Goal: Information Seeking & Learning: Learn about a topic

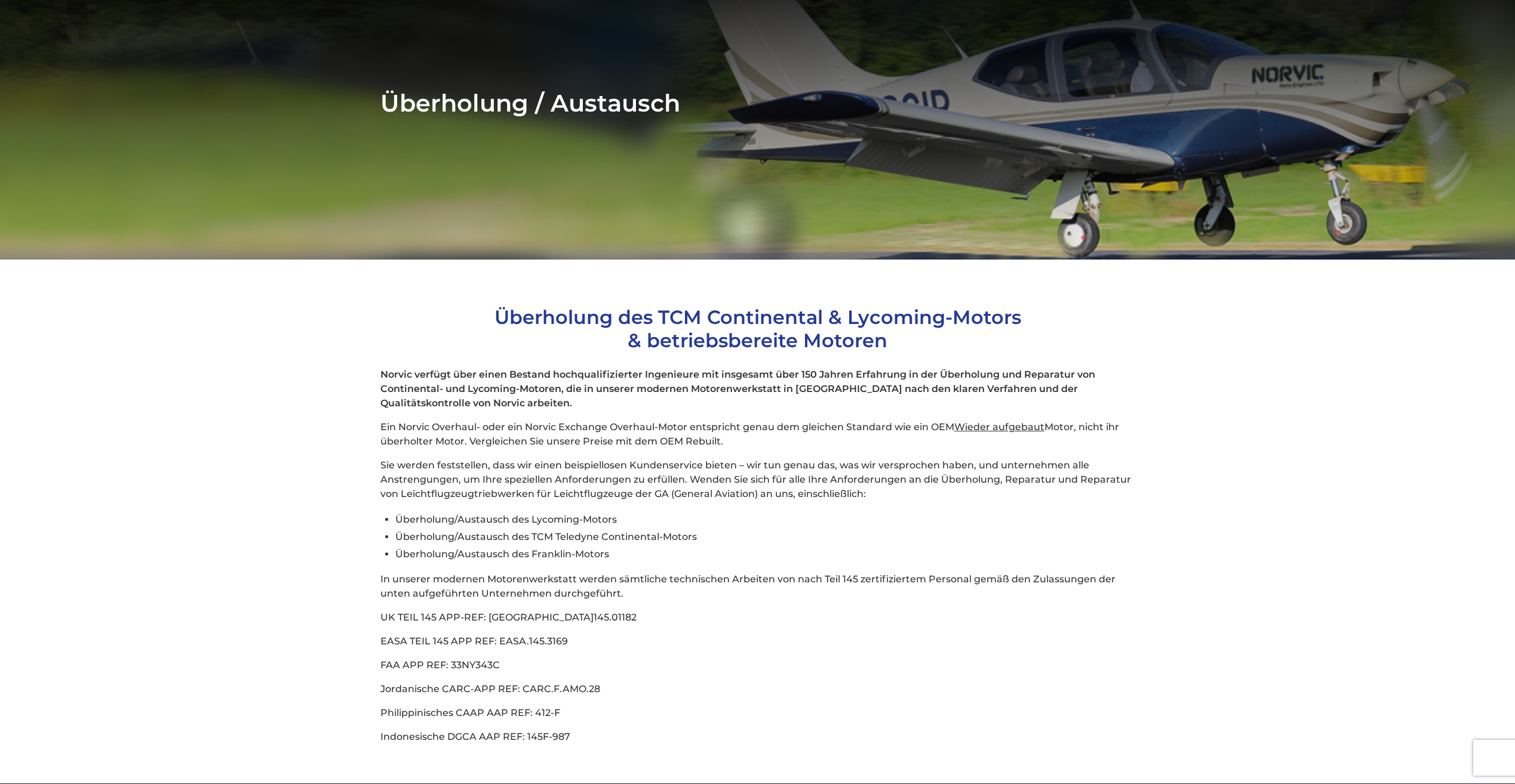
scroll to position [239, 0]
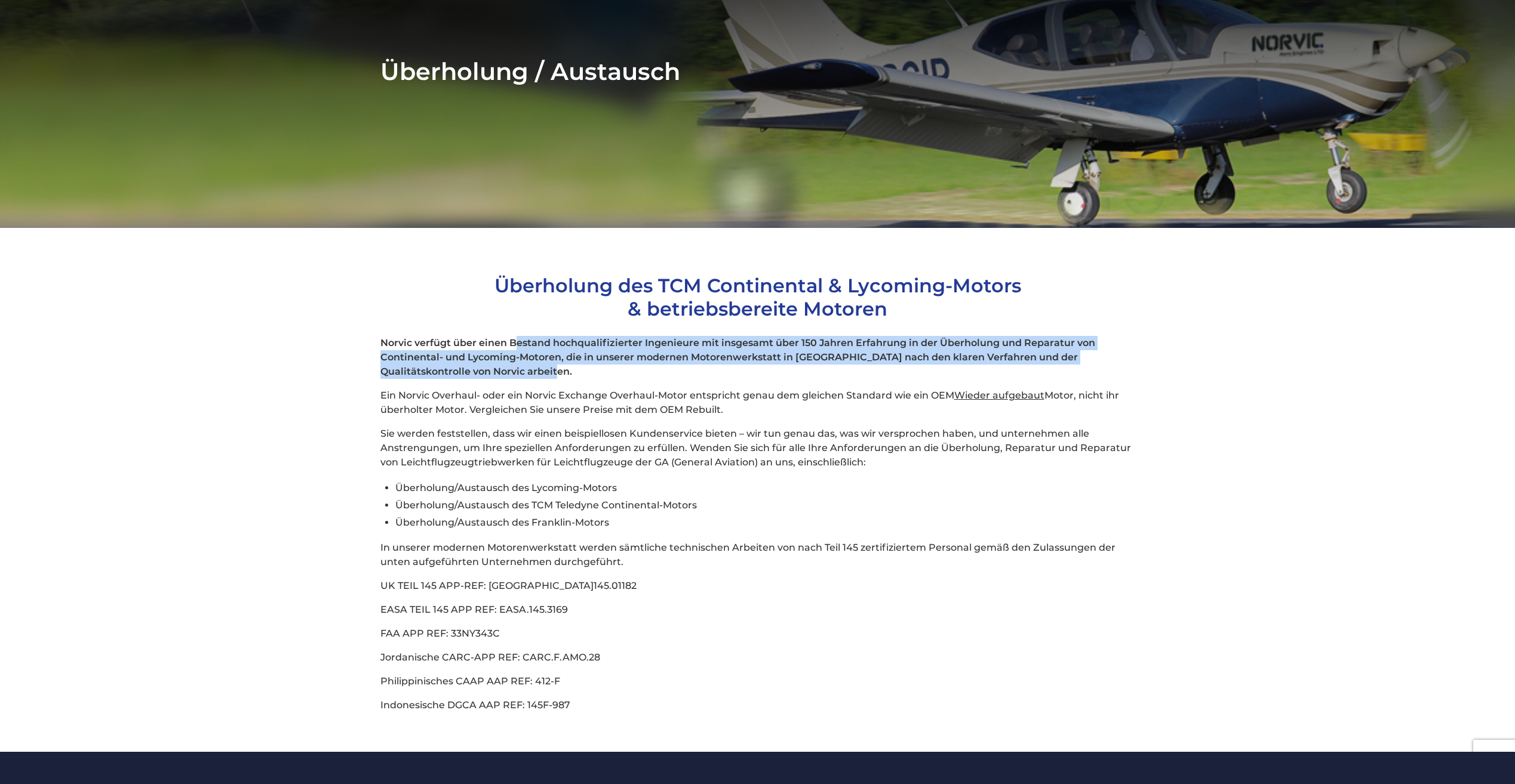
drag, startPoint x: 519, startPoint y: 325, endPoint x: 796, endPoint y: 358, distance: 279.0
click at [796, 358] on p "Norvic verfügt über einen Bestand hochqualifizierter Ingenieure mit insgesamt ü…" at bounding box center [758, 358] width 755 height 43
drag, startPoint x: 796, startPoint y: 358, endPoint x: 675, endPoint y: 359, distance: 121.0
click at [675, 359] on p "Norvic verfügt über einen Bestand hochqualifizierter Ingenieure mit insgesamt ü…" at bounding box center [758, 358] width 755 height 43
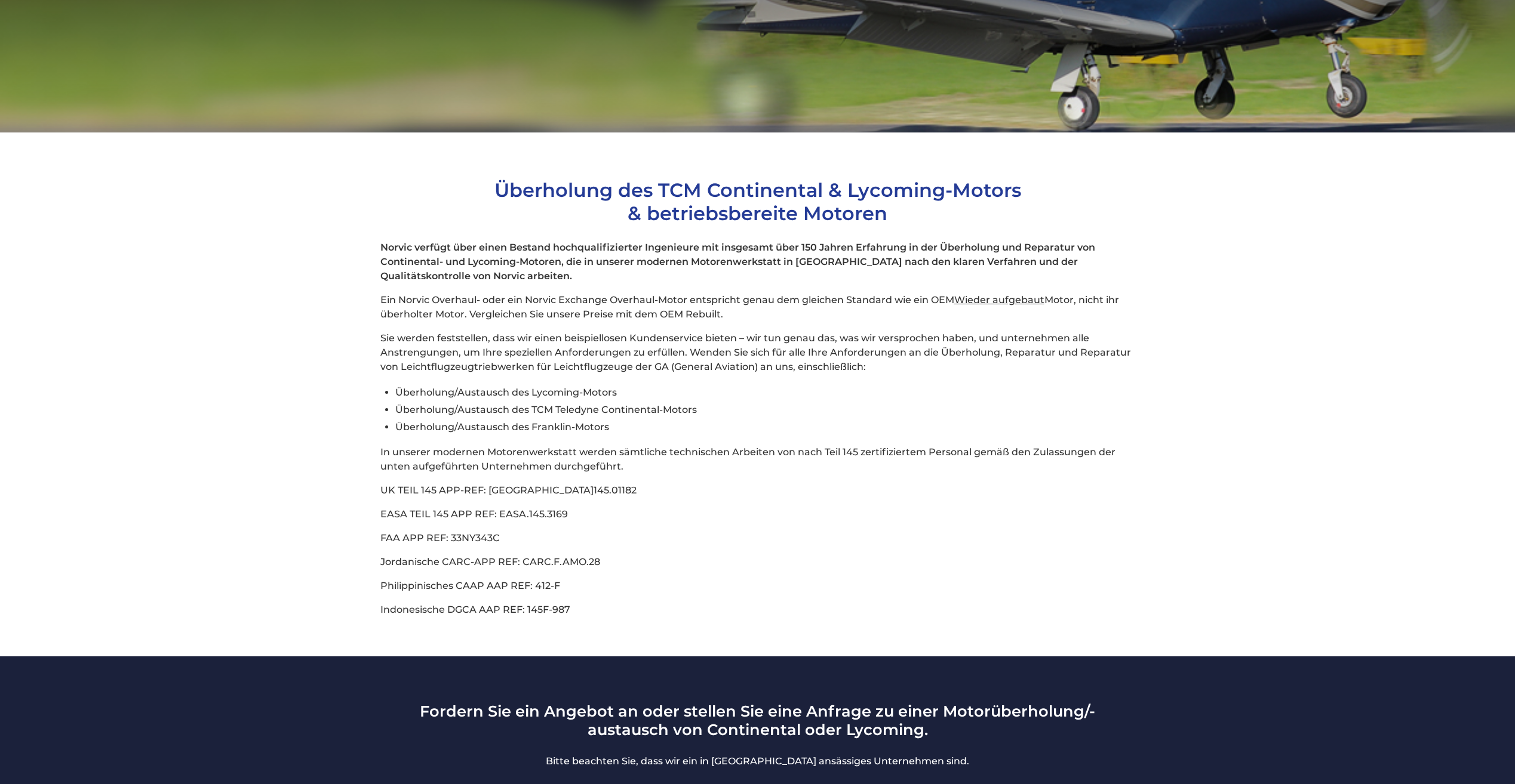
scroll to position [358, 0]
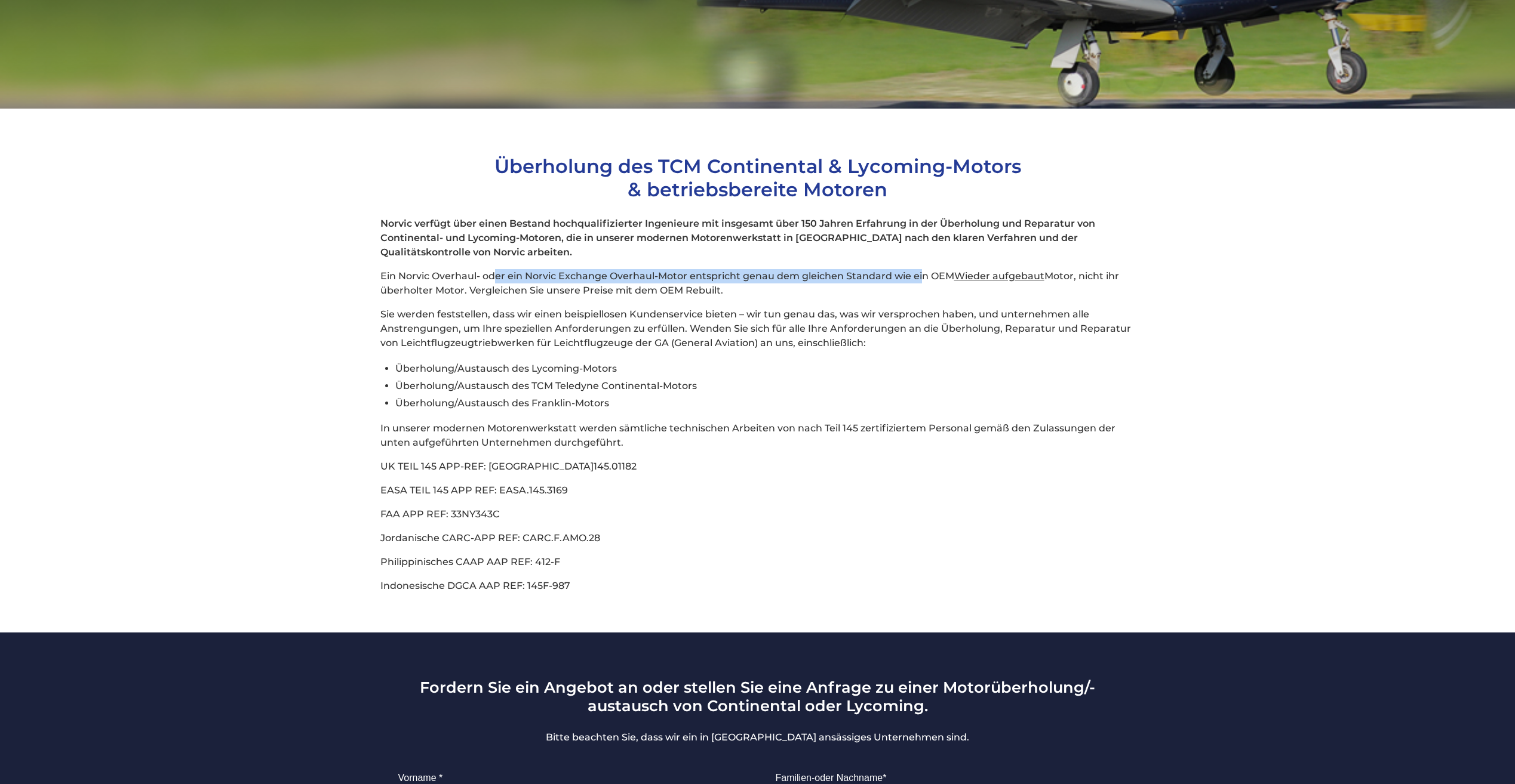
drag, startPoint x: 496, startPoint y: 252, endPoint x: 923, endPoint y: 253, distance: 427.0
click at [923, 269] on p "Ein Norvic Overhaul- oder ein Norvic Exchange Overhaul-Motor entspricht genau d…" at bounding box center [758, 283] width 755 height 28
drag, startPoint x: 923, startPoint y: 253, endPoint x: 1087, endPoint y: 256, distance: 164.0
click at [1087, 269] on p "Ein Norvic Overhaul- oder ein Norvic Exchange Overhaul-Motor entspricht genau d…" at bounding box center [758, 283] width 755 height 28
drag, startPoint x: 475, startPoint y: 269, endPoint x: 728, endPoint y: 271, distance: 253.0
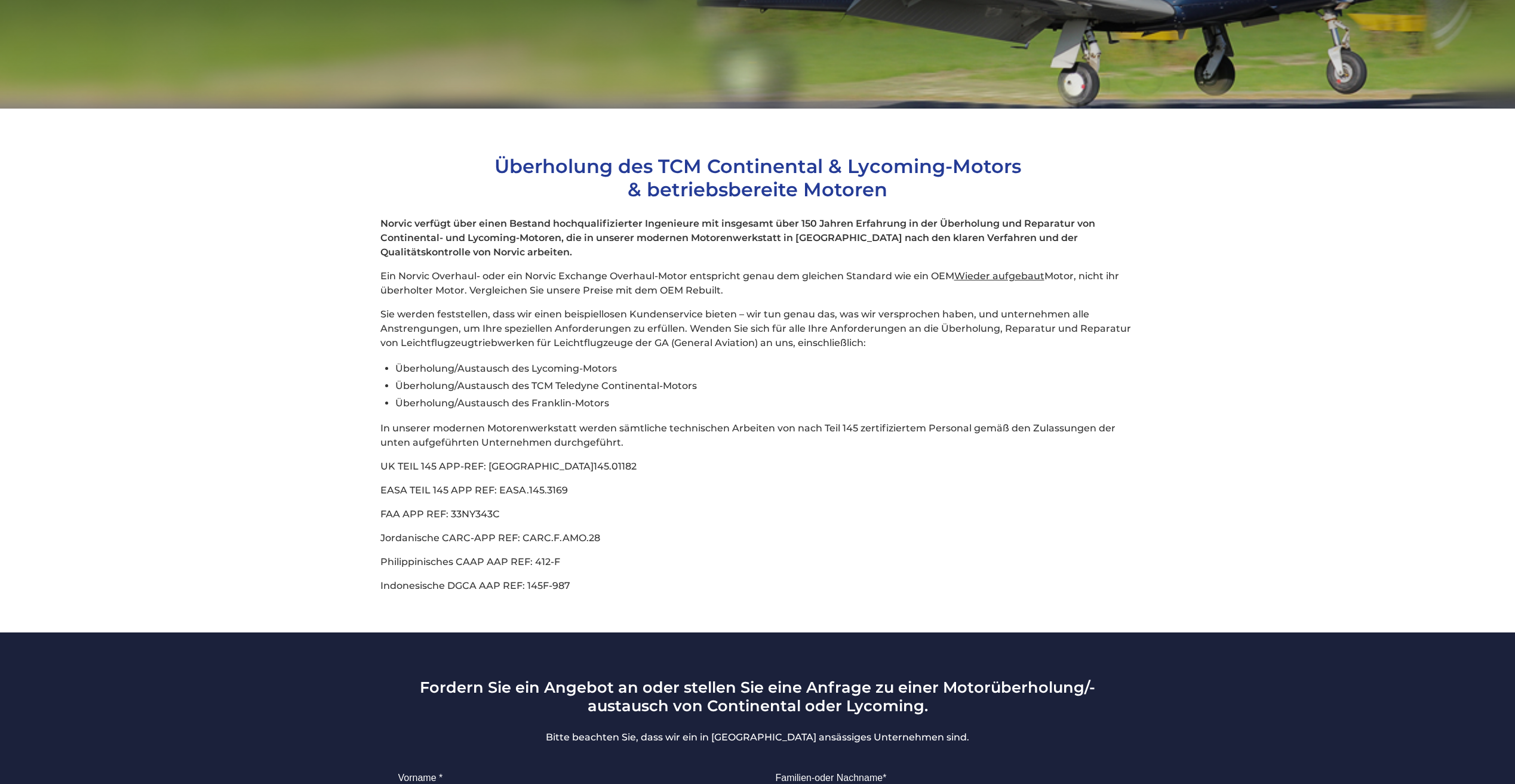
click at [728, 271] on p "Ein Norvic Overhaul- oder ein Norvic Exchange Overhaul-Motor entspricht genau d…" at bounding box center [758, 283] width 755 height 28
drag, startPoint x: 728, startPoint y: 271, endPoint x: 666, endPoint y: 271, distance: 62.0
click at [666, 271] on p "Ein Norvic Overhaul- oder ein Norvic Exchange Overhaul-Motor entspricht genau d…" at bounding box center [758, 283] width 755 height 28
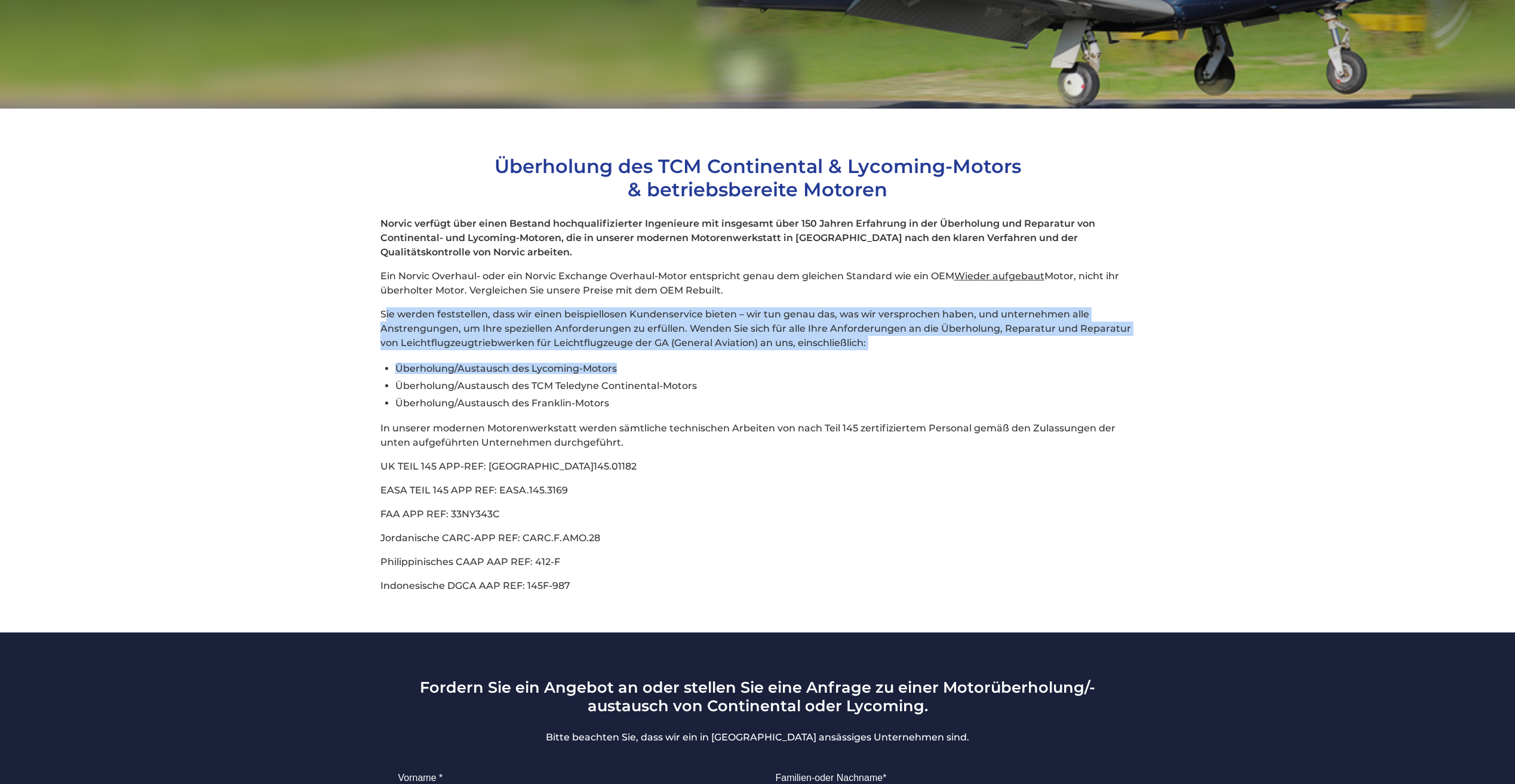
drag, startPoint x: 385, startPoint y: 297, endPoint x: 900, endPoint y: 335, distance: 516.4
click at [900, 335] on div "Norvic verfügt über einen Bestand hochqualifizierter Ingenieure mit insgesamt ü…" at bounding box center [758, 405] width 755 height 377
click at [710, 335] on div "Norvic verfügt über einen Bestand hochqualifizierter Ingenieure mit insgesamt ü…" at bounding box center [758, 405] width 755 height 377
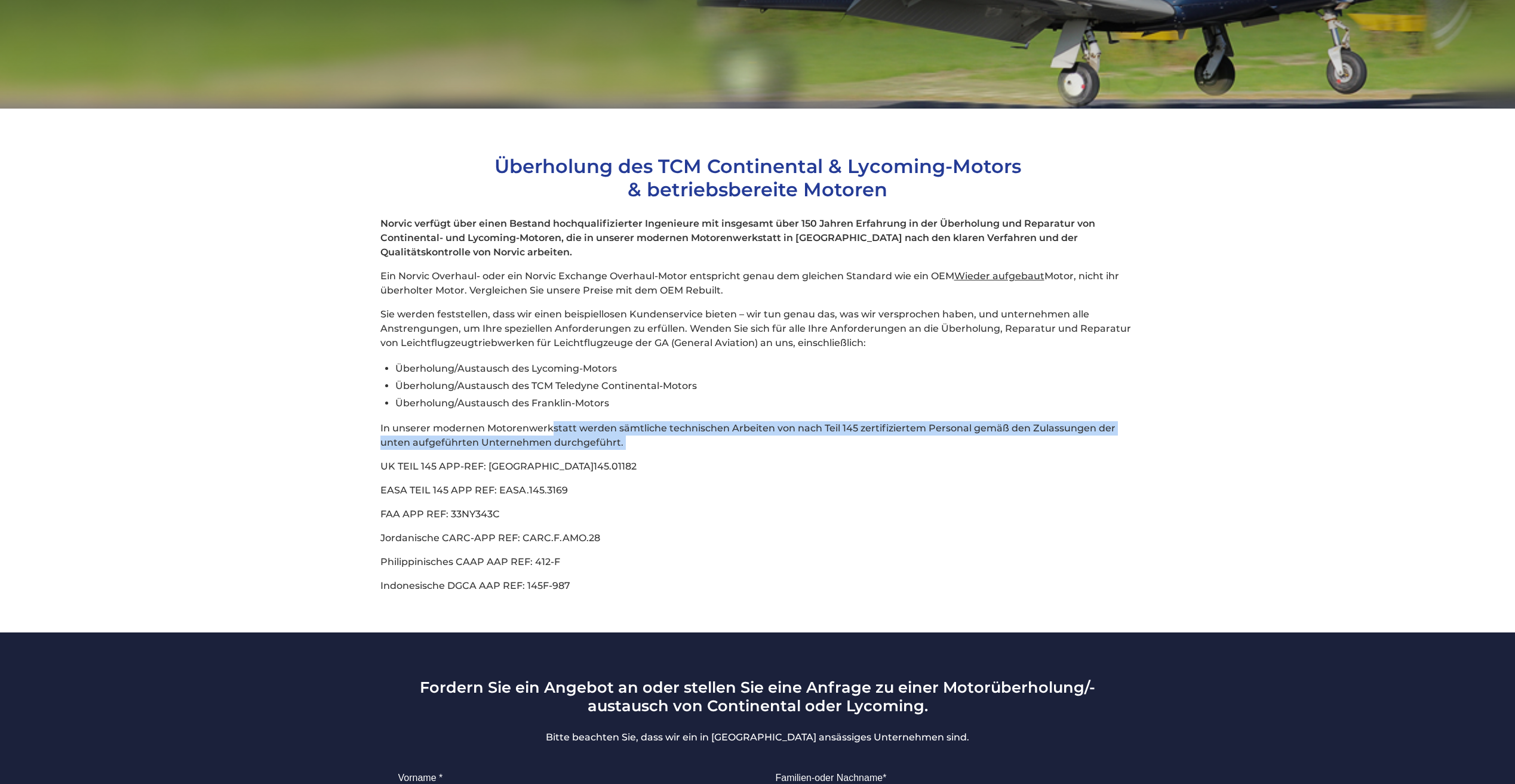
drag, startPoint x: 552, startPoint y: 410, endPoint x: 928, endPoint y: 419, distance: 376.1
click at [928, 422] on p "In unserer modernen Motorenwerkstatt werden sämtliche technischen Arbeiten von …" at bounding box center [758, 436] width 755 height 28
drag, startPoint x: 928, startPoint y: 419, endPoint x: 758, endPoint y: 427, distance: 170.2
click at [758, 427] on p "In unserer modernen Motorenwerkstatt werden sämtliche technischen Arbeiten von …" at bounding box center [758, 436] width 755 height 28
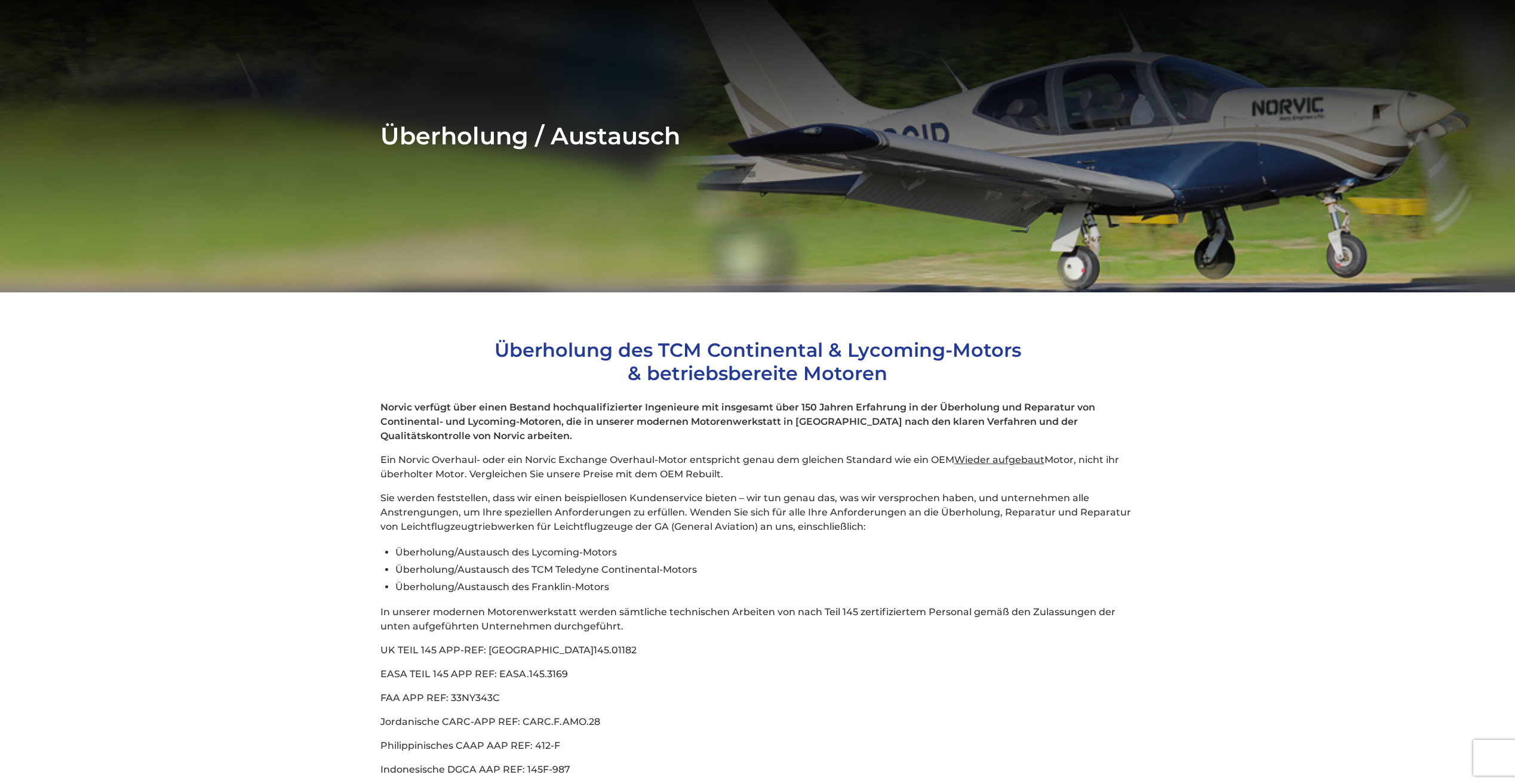
scroll to position [0, 0]
